Goal: Navigation & Orientation: Find specific page/section

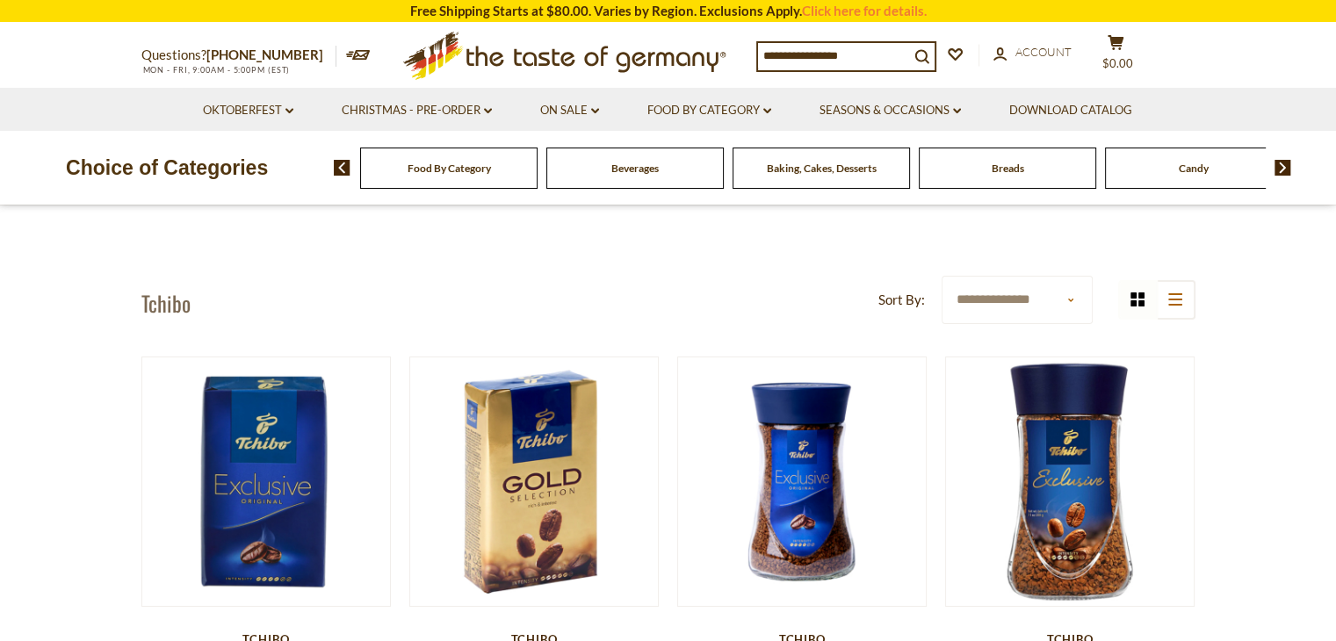
click at [1288, 171] on img at bounding box center [1282, 168] width 17 height 16
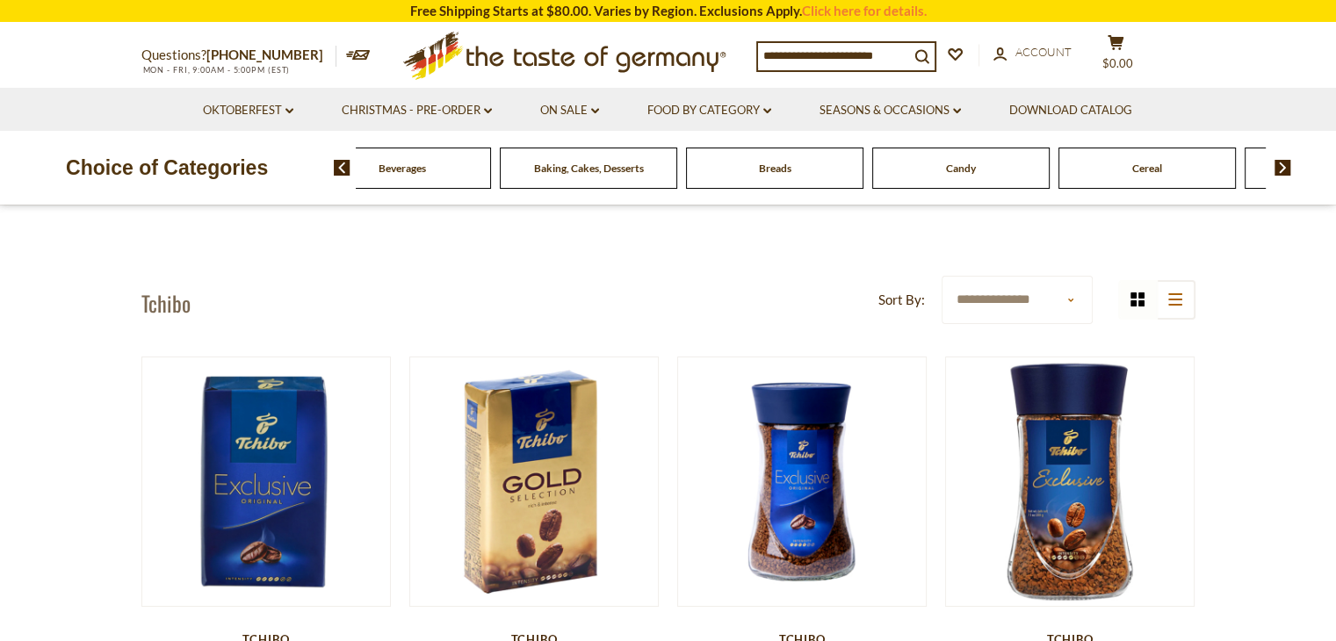
click at [1288, 171] on img at bounding box center [1282, 168] width 17 height 16
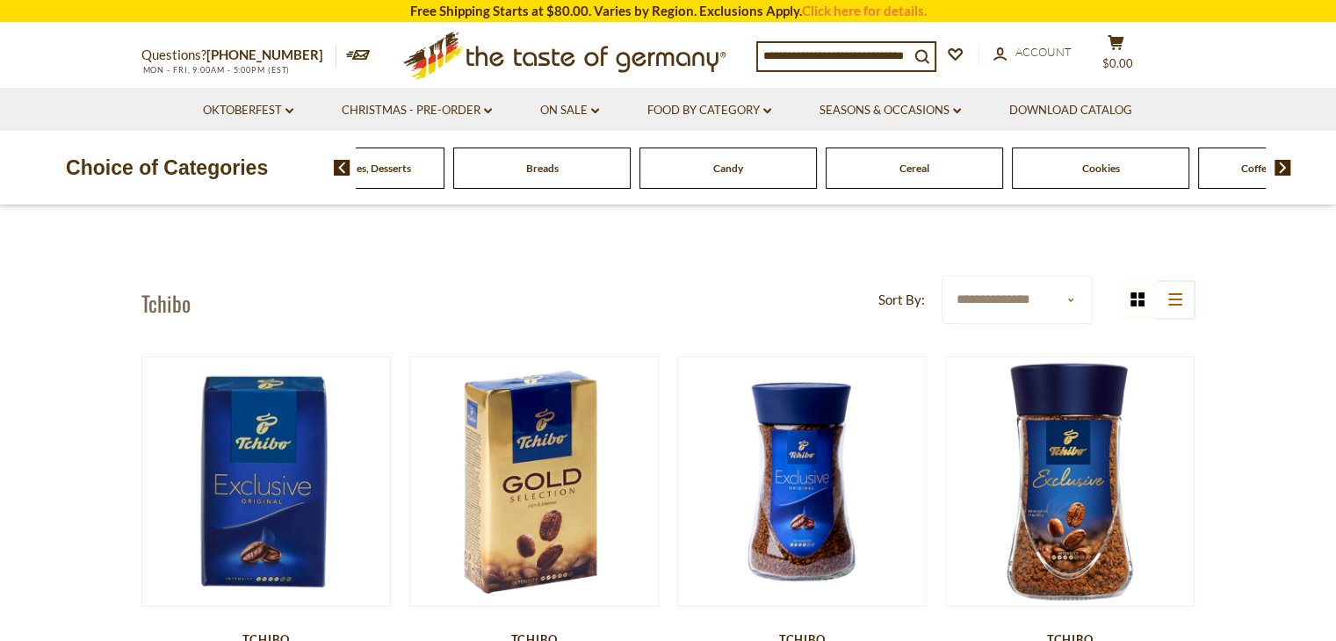
click at [1288, 171] on img at bounding box center [1282, 168] width 17 height 16
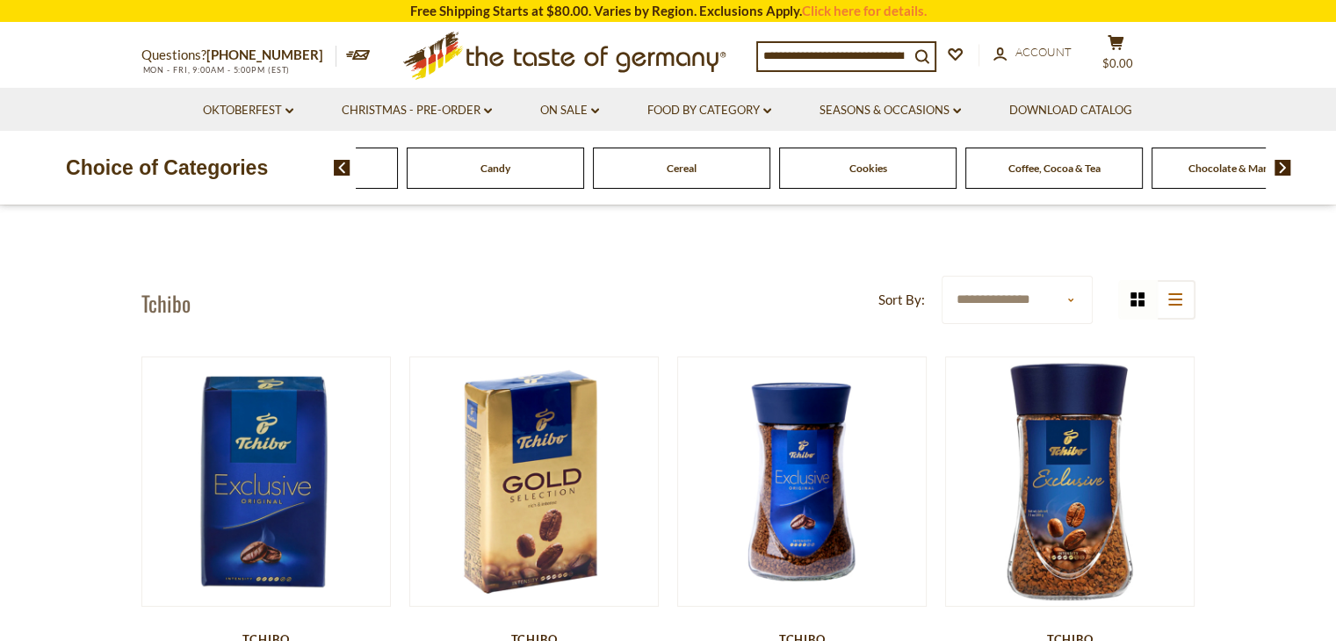
click at [1288, 171] on img at bounding box center [1282, 168] width 17 height 16
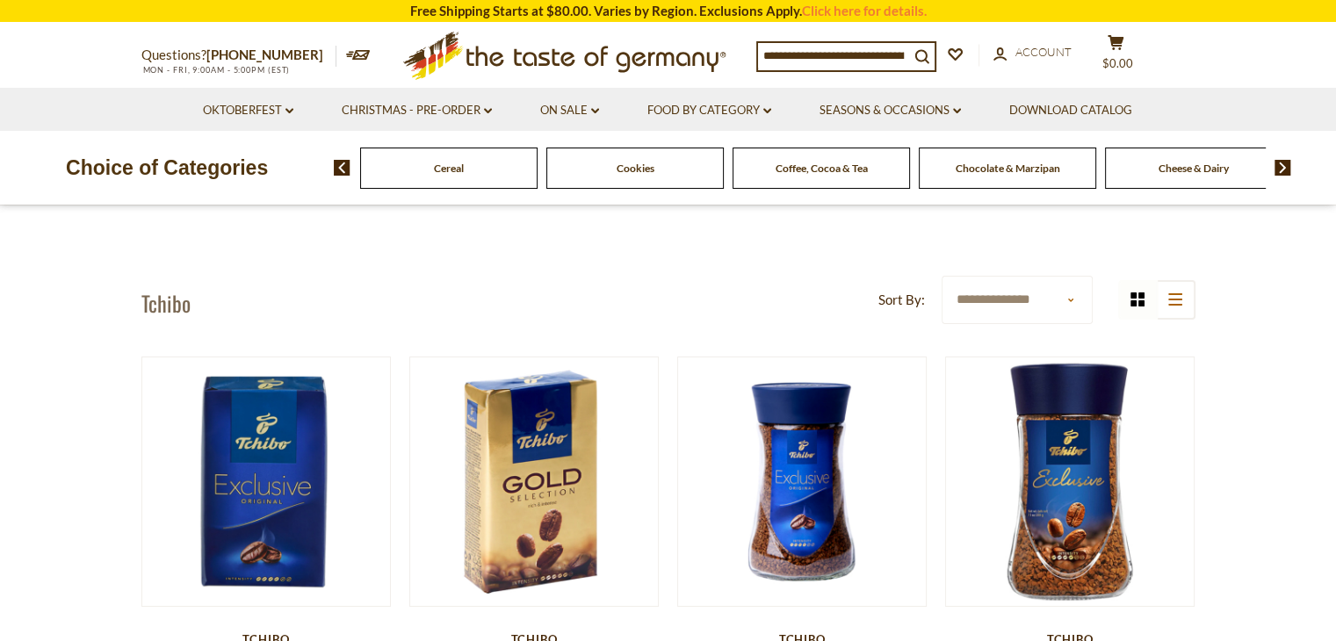
click at [1288, 171] on img at bounding box center [1282, 168] width 17 height 16
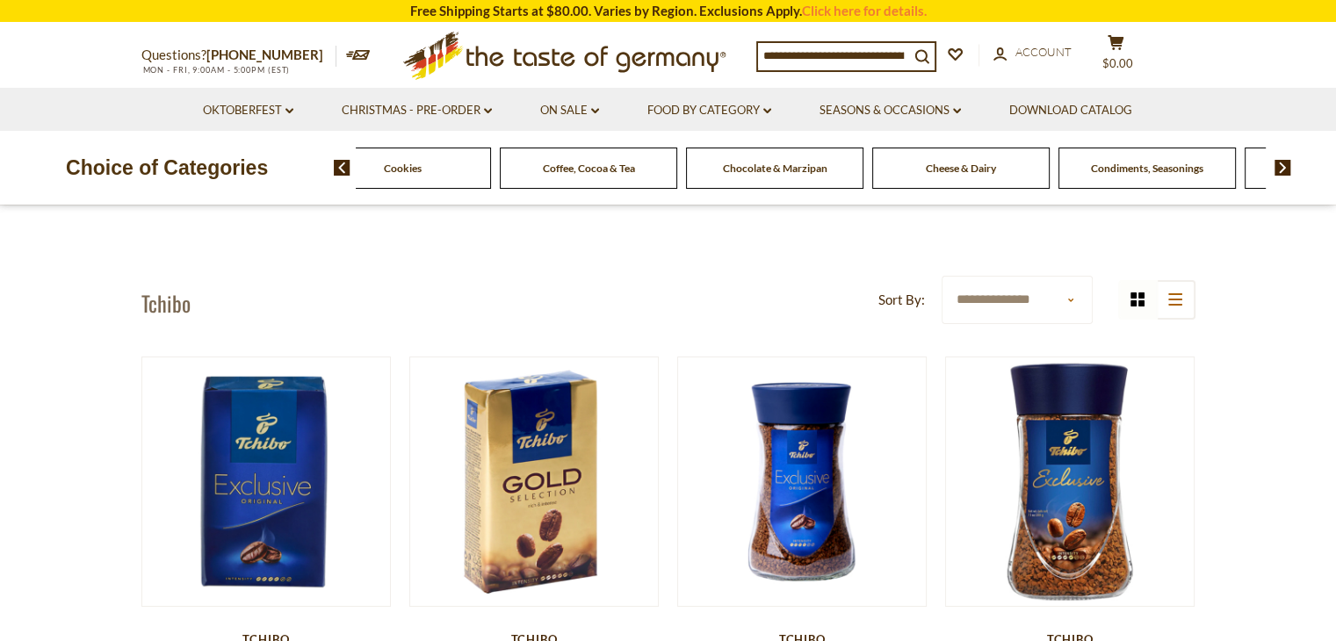
click at [1288, 171] on img at bounding box center [1282, 168] width 17 height 16
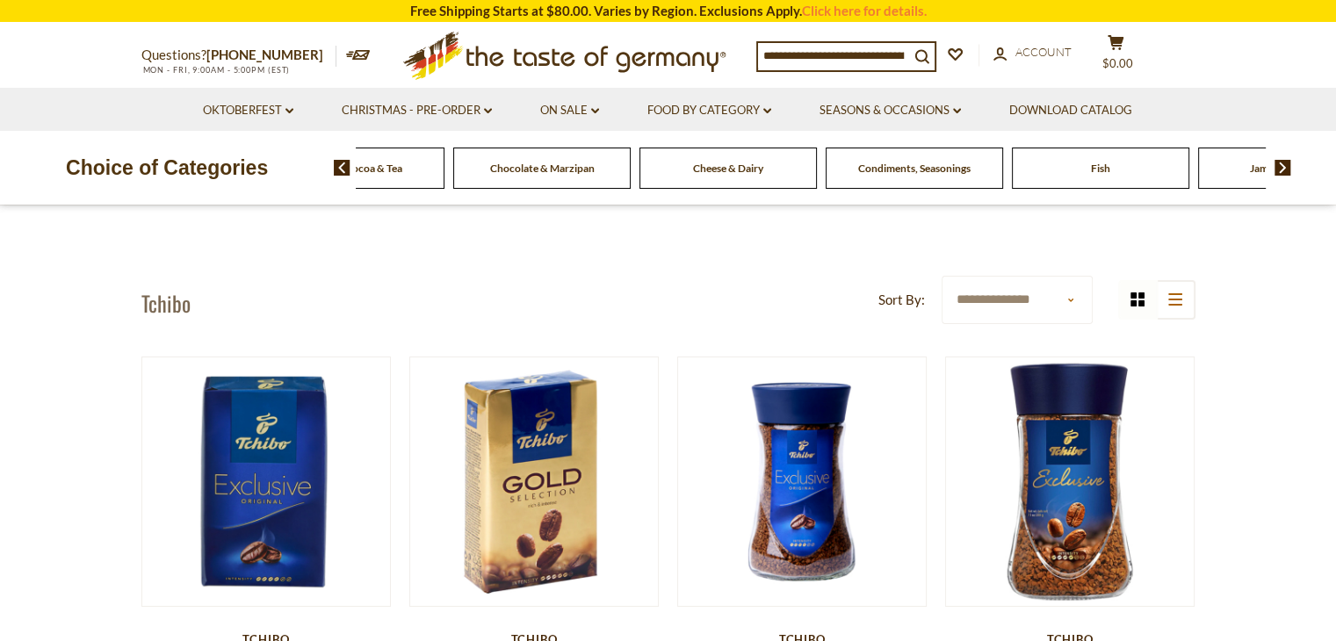
click at [1288, 171] on img at bounding box center [1282, 168] width 17 height 16
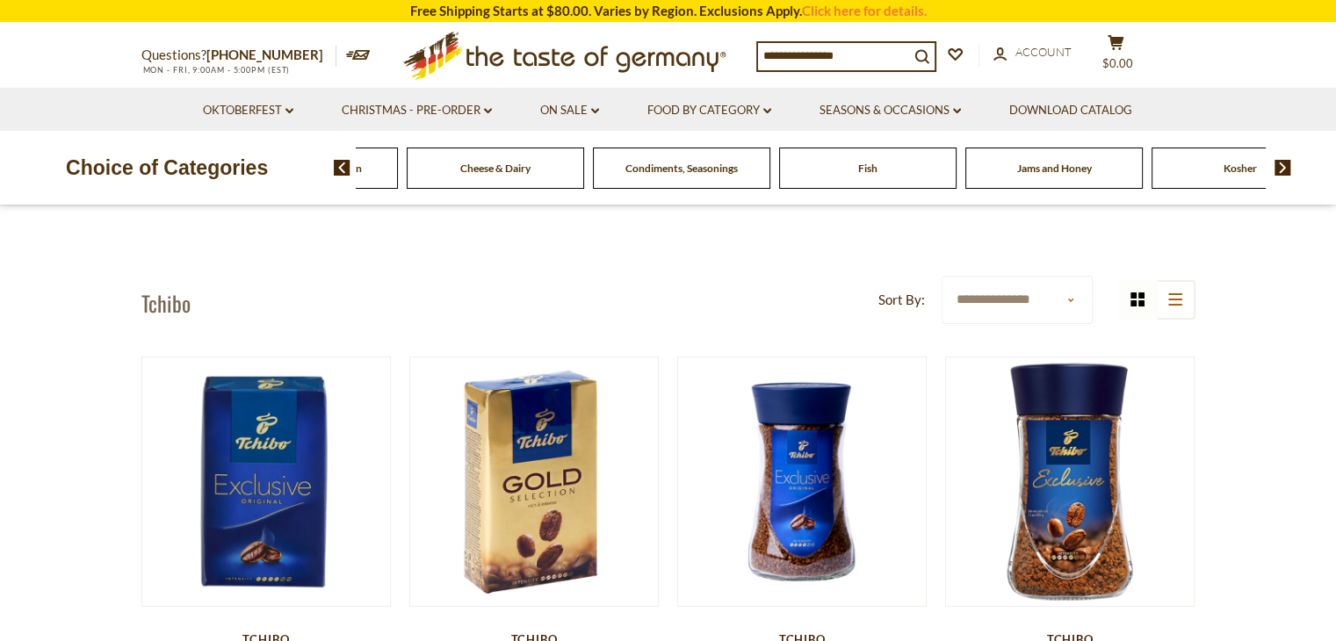
click at [1286, 171] on img at bounding box center [1282, 168] width 17 height 16
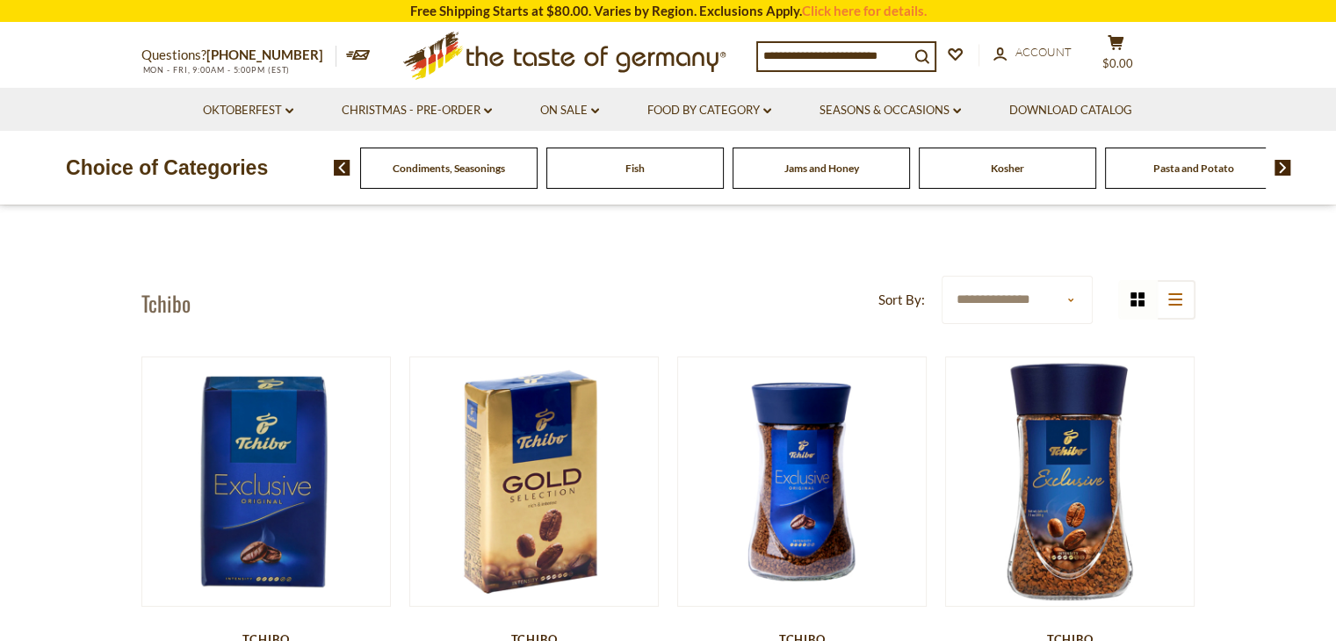
click at [1286, 171] on img at bounding box center [1282, 168] width 17 height 16
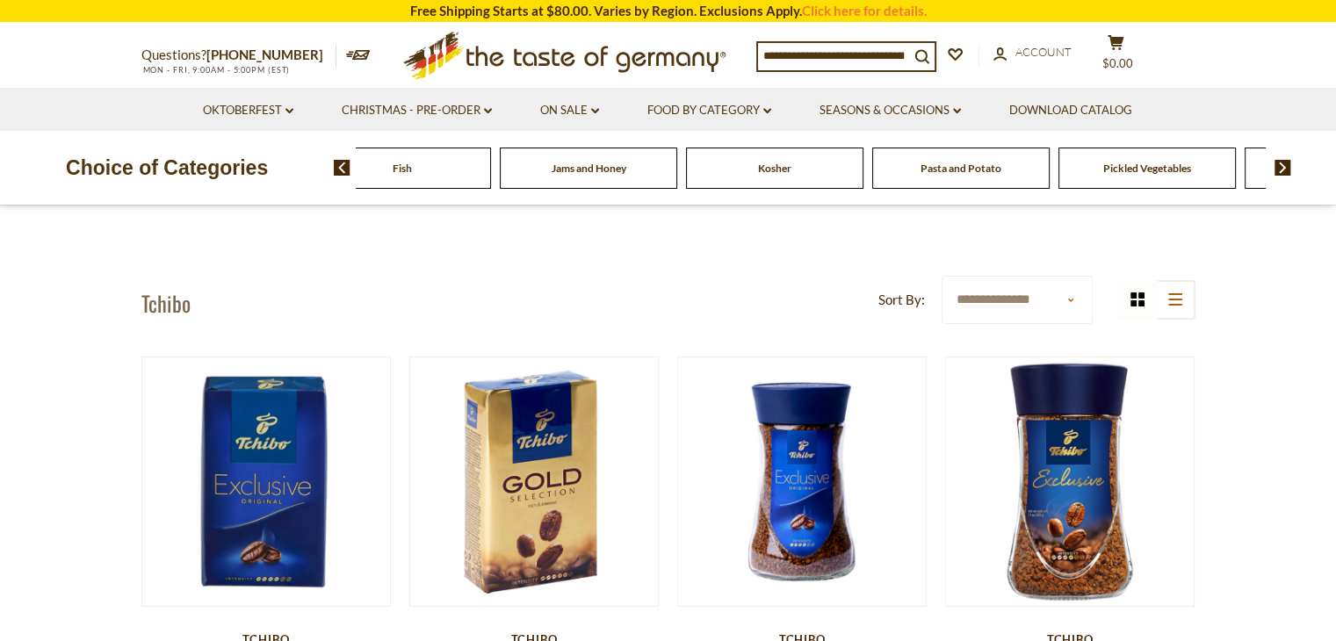
click at [1286, 171] on img at bounding box center [1282, 168] width 17 height 16
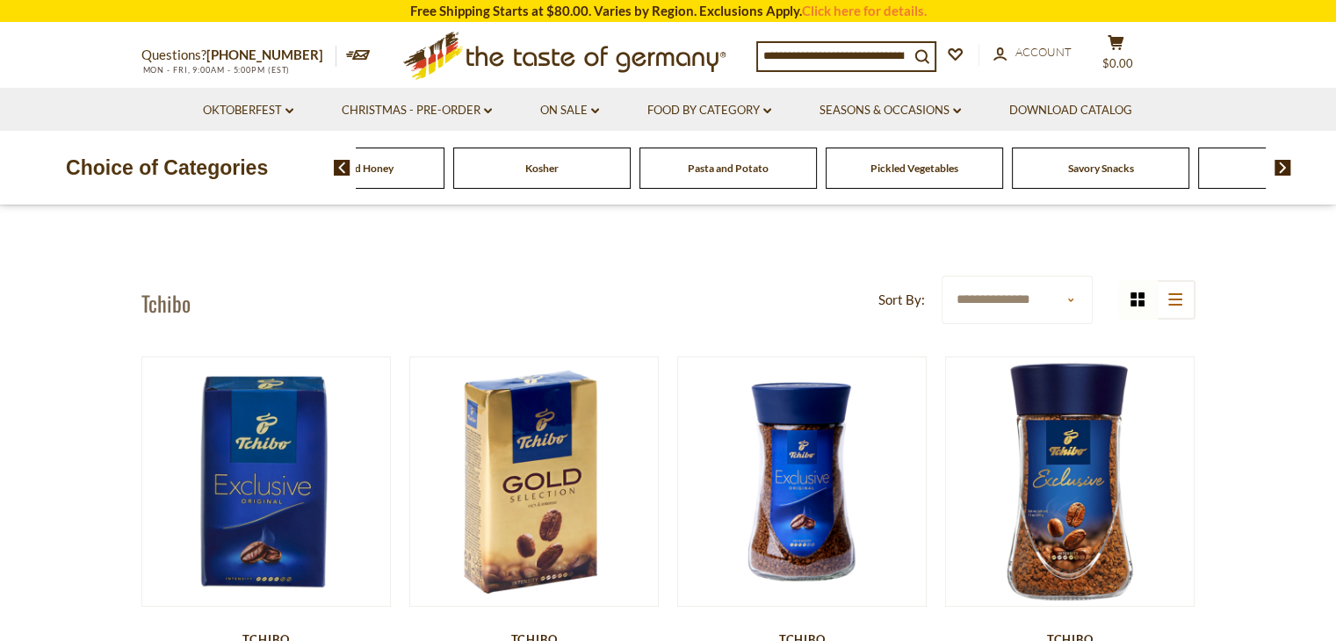
click at [1286, 171] on img at bounding box center [1282, 168] width 17 height 16
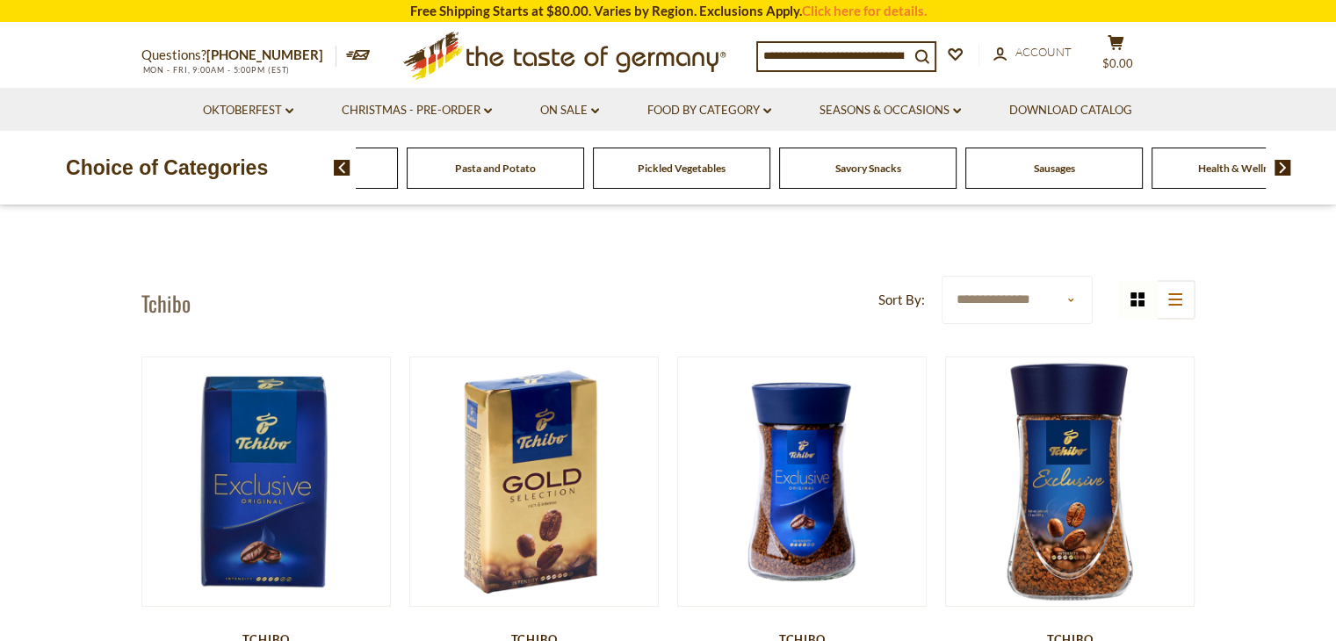
click at [1286, 171] on img at bounding box center [1282, 168] width 17 height 16
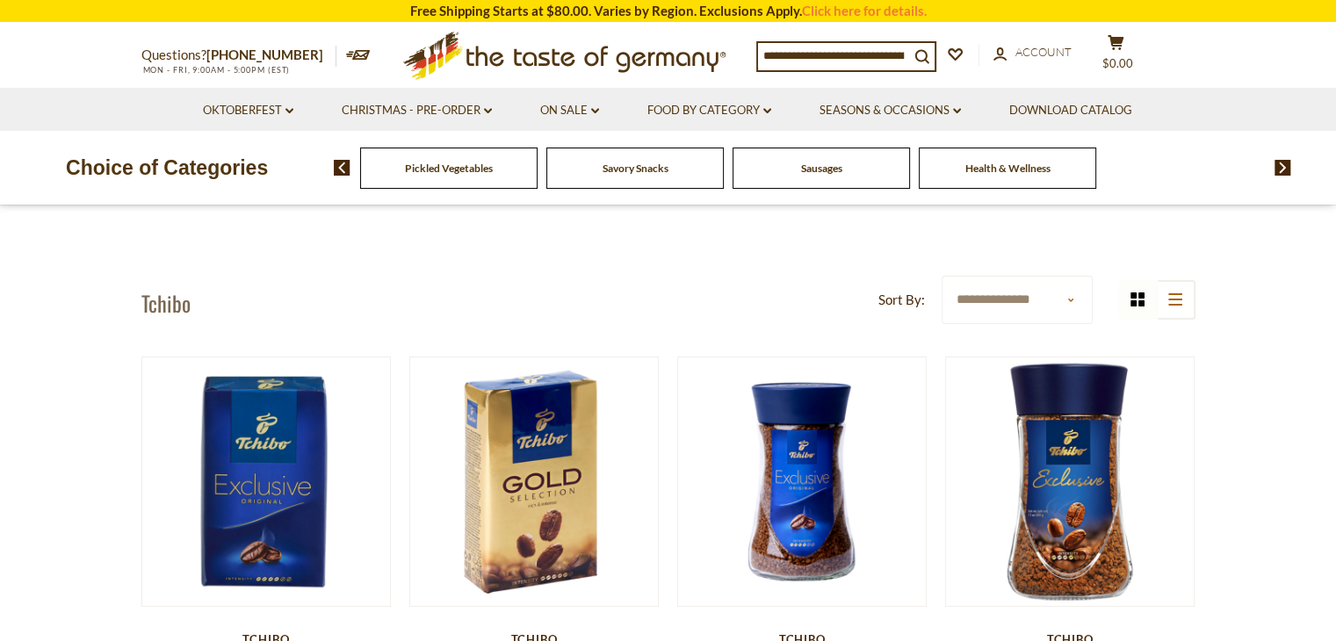
click at [349, 176] on div "Food By Category [GEOGRAPHIC_DATA] Baking, Cakes, Desserts Breads Candy Cereal …" at bounding box center [835, 168] width 1002 height 42
click at [344, 176] on div "Food By Category [GEOGRAPHIC_DATA] Baking, Cakes, Desserts Breads Candy Cereal …" at bounding box center [835, 168] width 1002 height 42
click at [341, 175] on img at bounding box center [342, 168] width 17 height 16
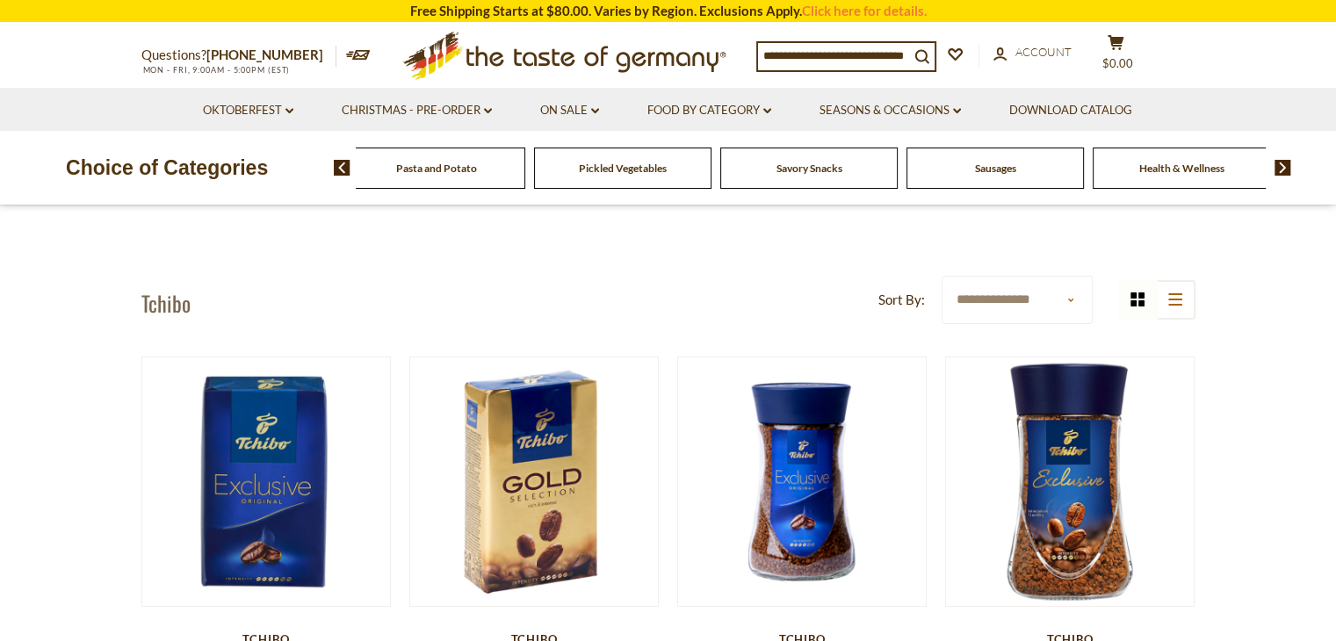
click at [341, 175] on img at bounding box center [342, 168] width 17 height 16
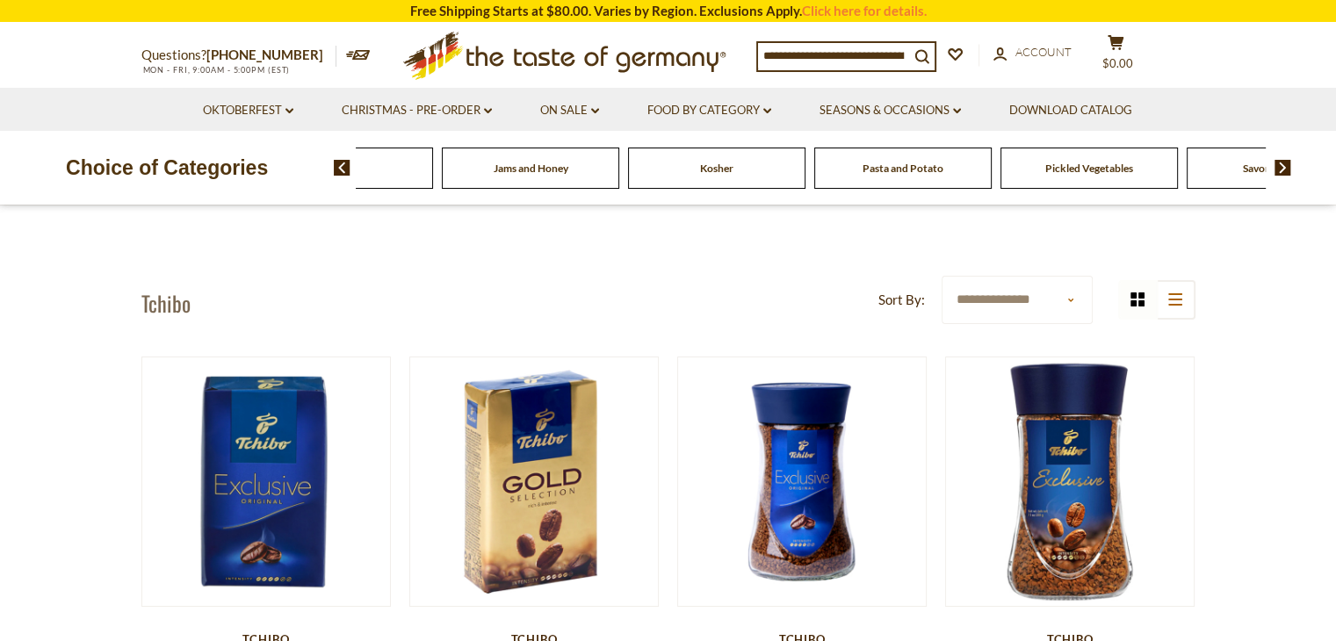
click at [341, 175] on img at bounding box center [342, 168] width 17 height 16
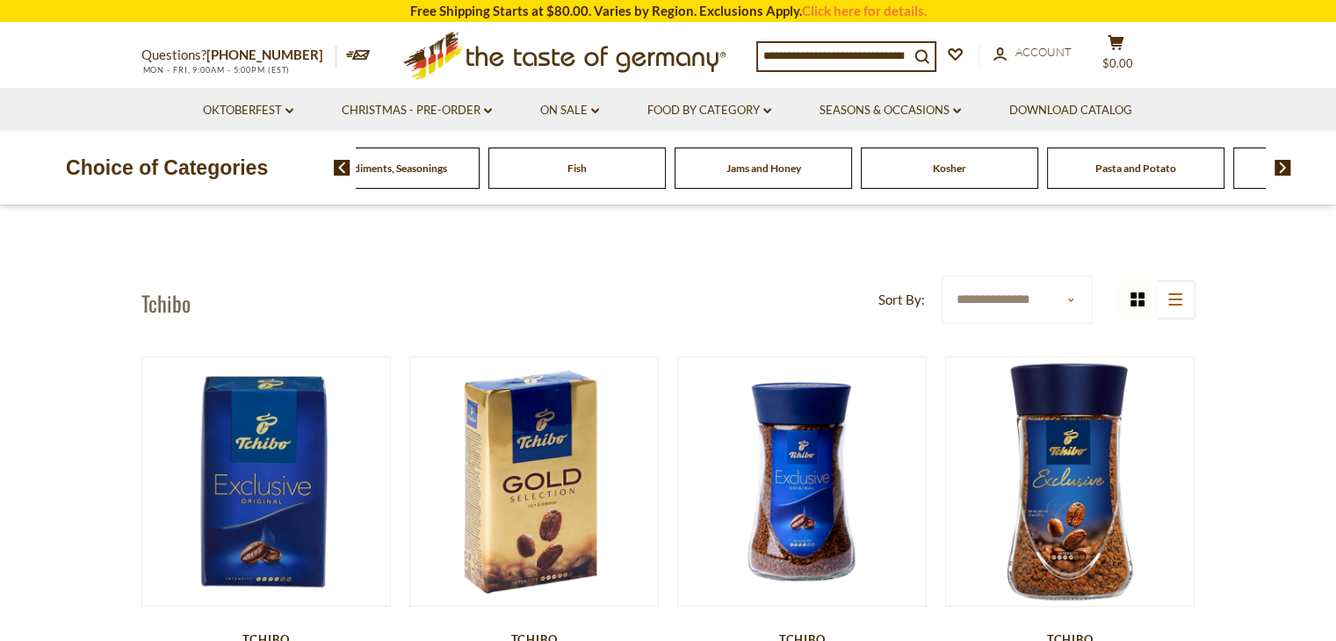
click at [341, 175] on img at bounding box center [342, 168] width 17 height 16
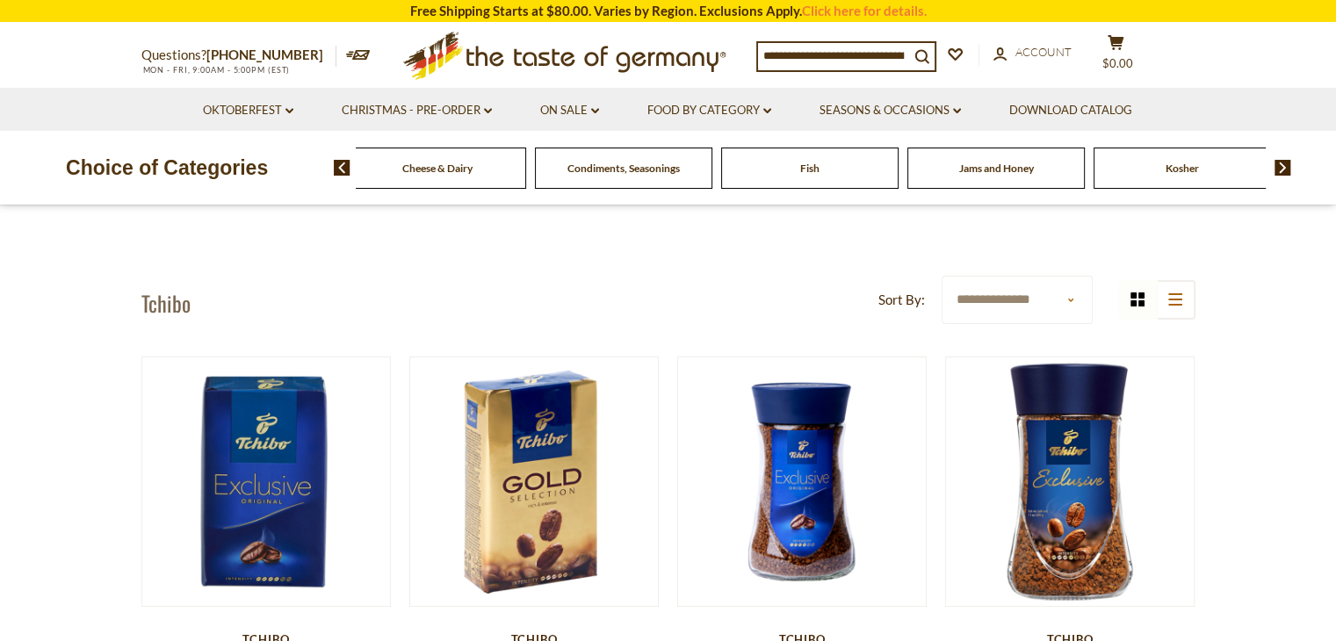
click at [341, 175] on img at bounding box center [342, 168] width 17 height 16
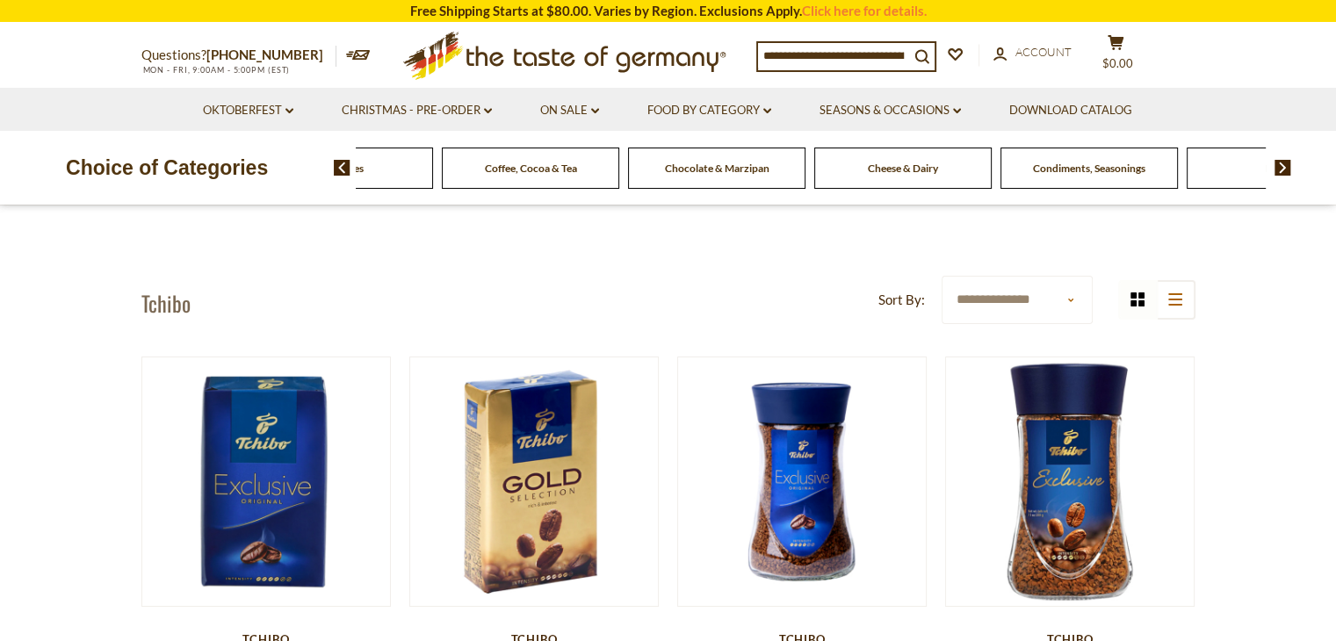
click at [341, 175] on img at bounding box center [342, 168] width 17 height 16
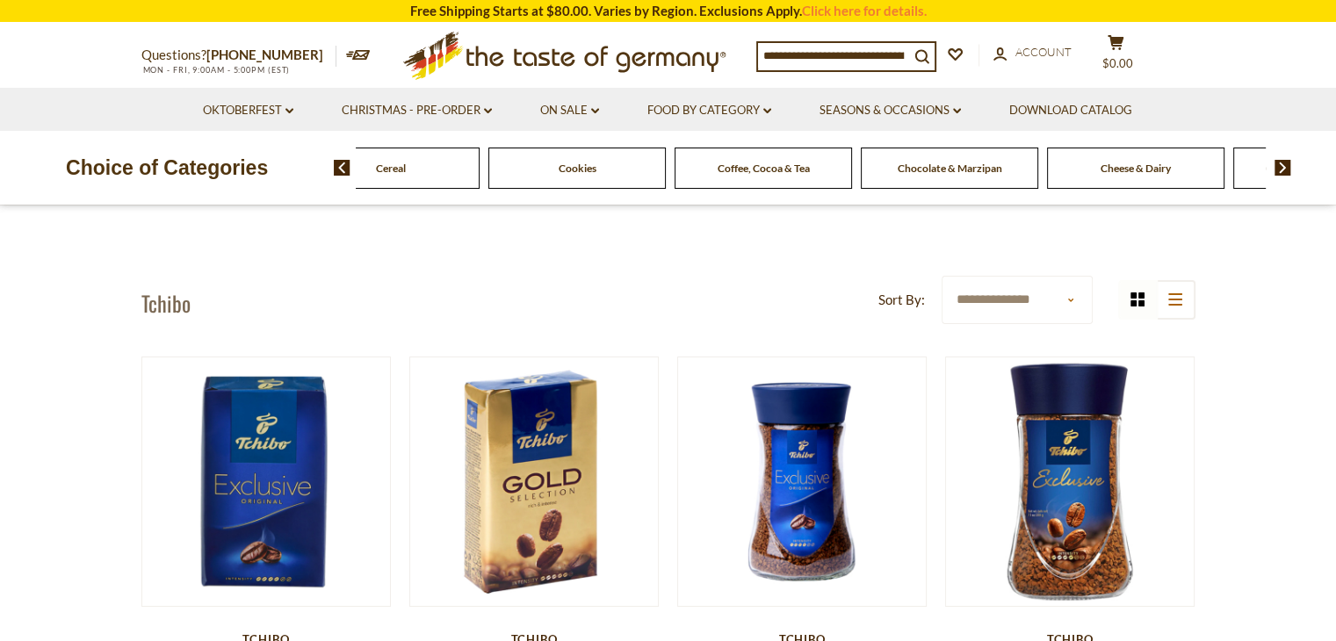
click at [341, 175] on img at bounding box center [342, 168] width 17 height 16
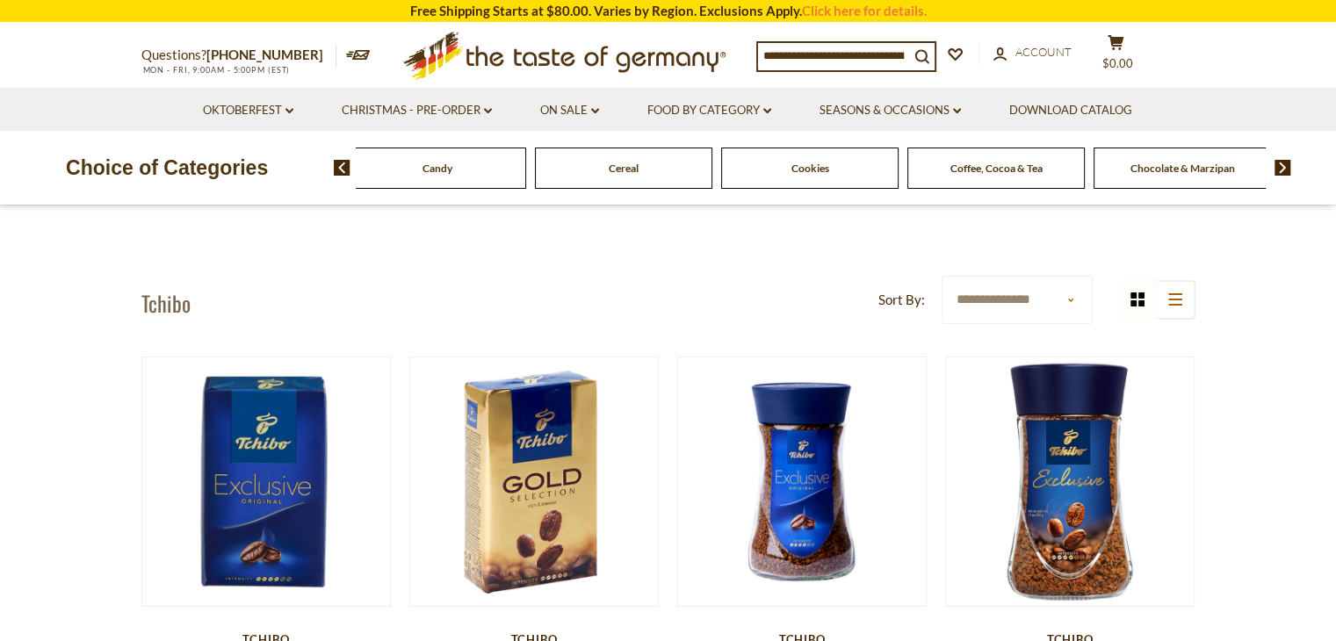
click at [341, 175] on img at bounding box center [342, 168] width 17 height 16
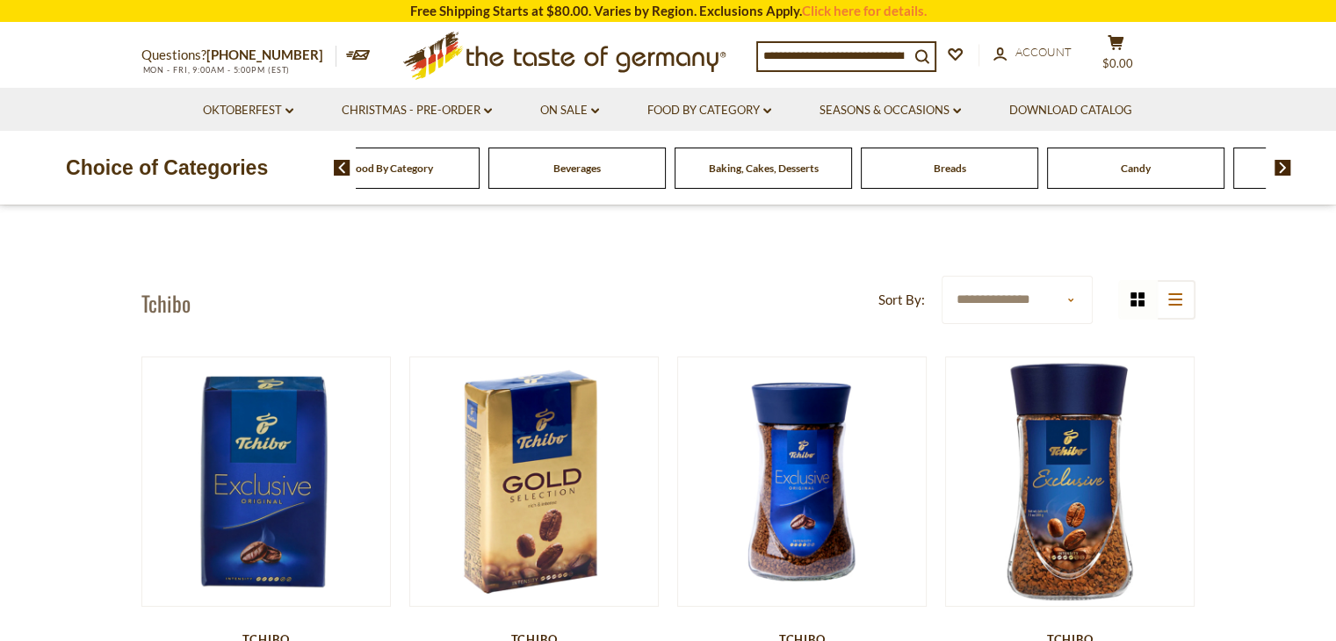
click at [341, 175] on img at bounding box center [342, 168] width 17 height 16
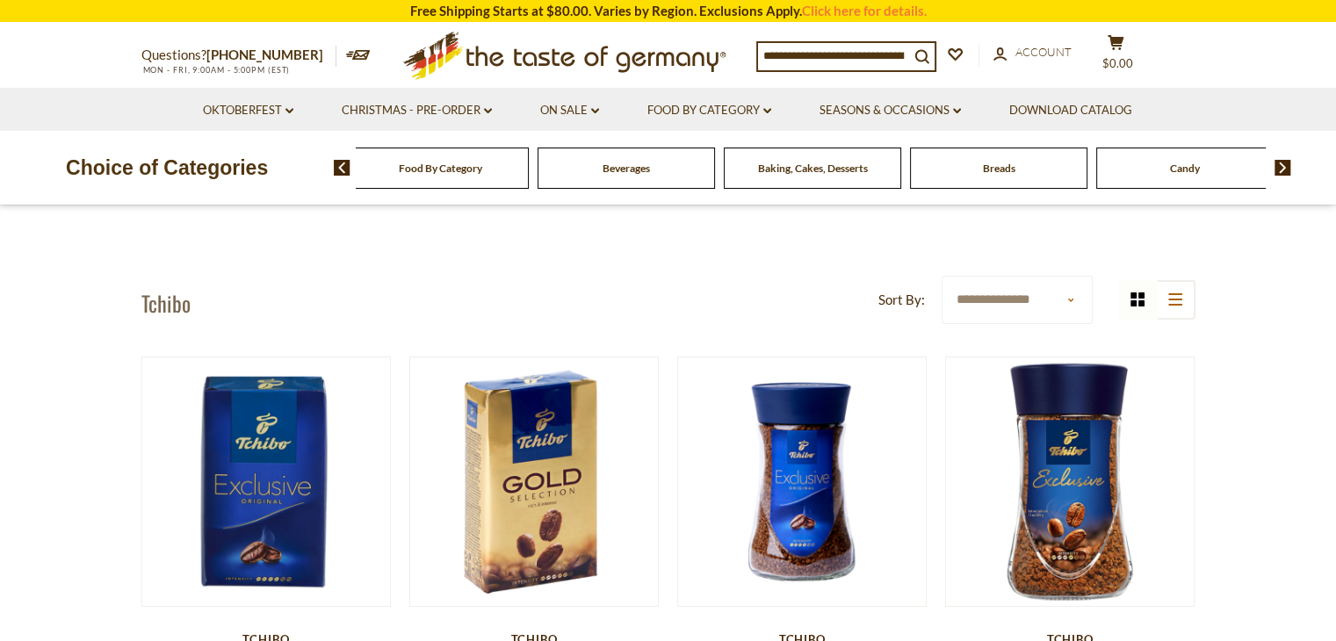
click at [341, 175] on img at bounding box center [342, 168] width 17 height 16
